Goal: Task Accomplishment & Management: Manage account settings

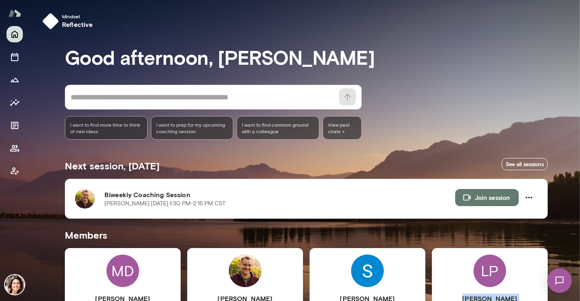
drag, startPoint x: 576, startPoint y: 127, endPoint x: 543, endPoint y: 243, distance: 120.5
click at [543, 243] on div "Mindset reflective Good afternoon, [PERSON_NAME] * ​ ​ I want to find more time…" at bounding box center [290, 150] width 580 height 301
click at [247, 267] on img at bounding box center [245, 271] width 33 height 33
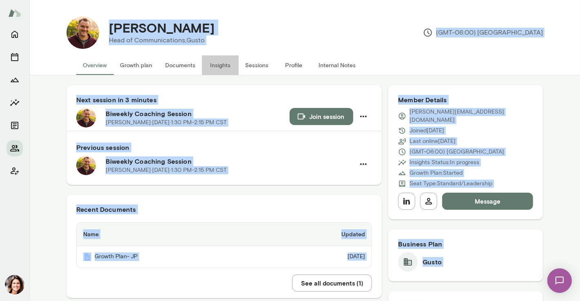
click at [213, 71] on button "Insights" at bounding box center [220, 65] width 37 height 20
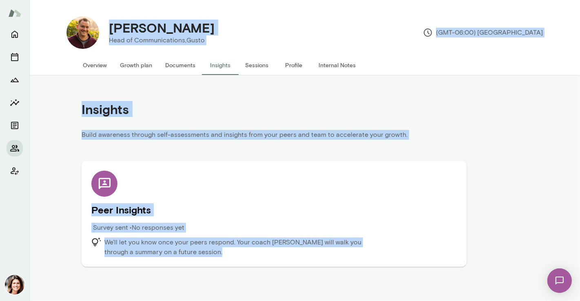
click at [274, 126] on div "Insights" at bounding box center [274, 109] width 385 height 42
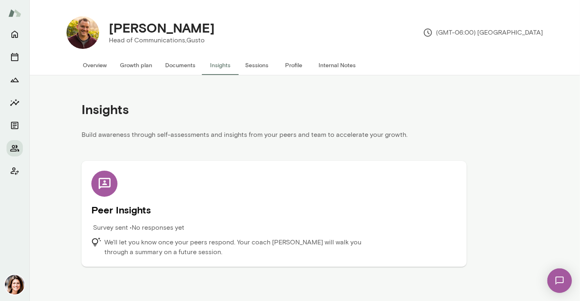
click at [92, 69] on button "Overview" at bounding box center [94, 65] width 37 height 20
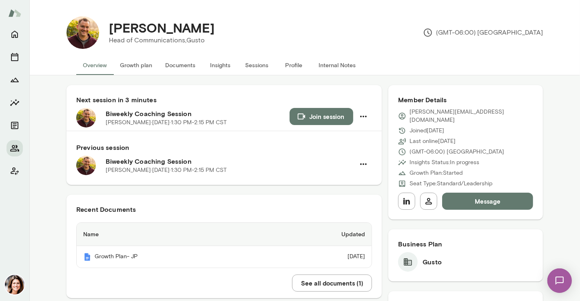
click at [138, 60] on button "Growth plan" at bounding box center [135, 65] width 45 height 20
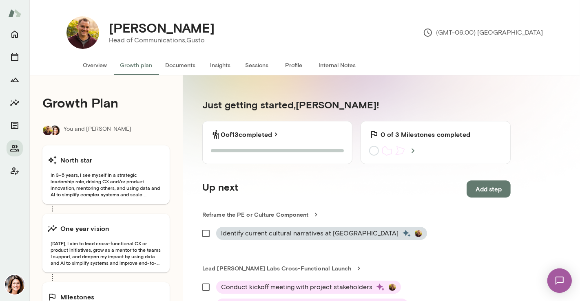
click at [99, 66] on button "Overview" at bounding box center [94, 65] width 37 height 20
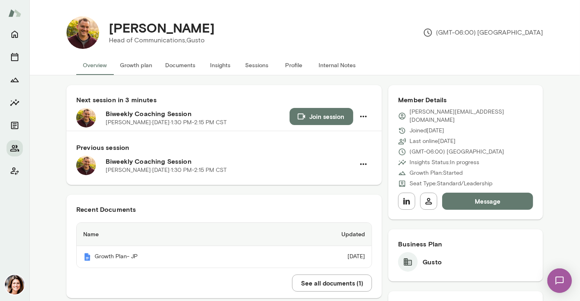
click at [142, 71] on button "Growth plan" at bounding box center [135, 65] width 45 height 20
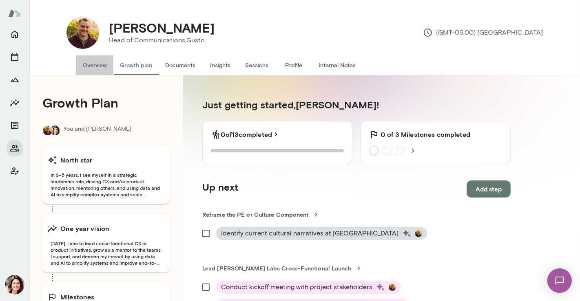
click at [96, 72] on button "Overview" at bounding box center [94, 65] width 37 height 20
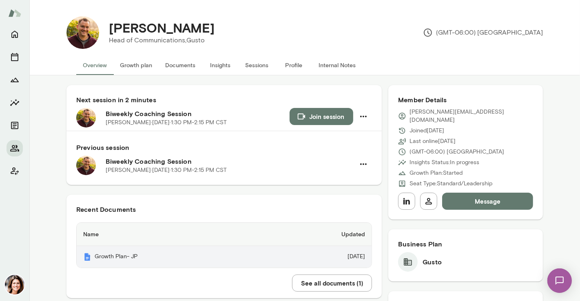
click at [115, 256] on th "Growth Plan- JP" at bounding box center [172, 257] width 191 height 22
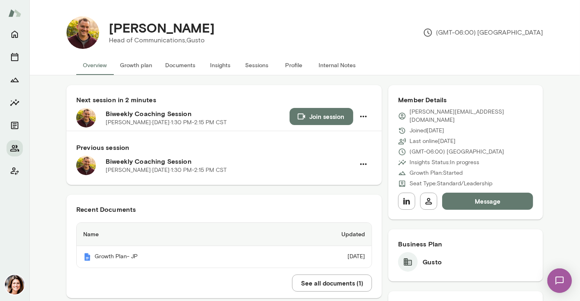
click at [136, 66] on button "Growth plan" at bounding box center [135, 65] width 45 height 20
